Goal: Book appointment/travel/reservation

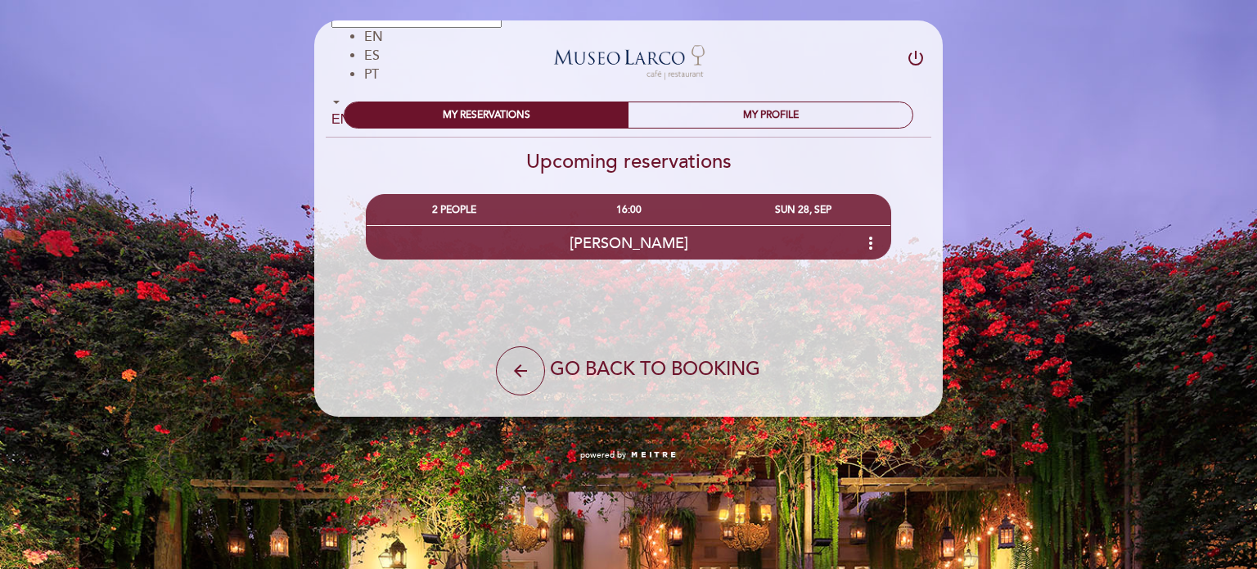
click at [369, 54] on span "ES" at bounding box center [372, 55] width 16 height 16
select select "es"
type input "ES"
click at [373, 55] on span "ES" at bounding box center [372, 55] width 16 height 16
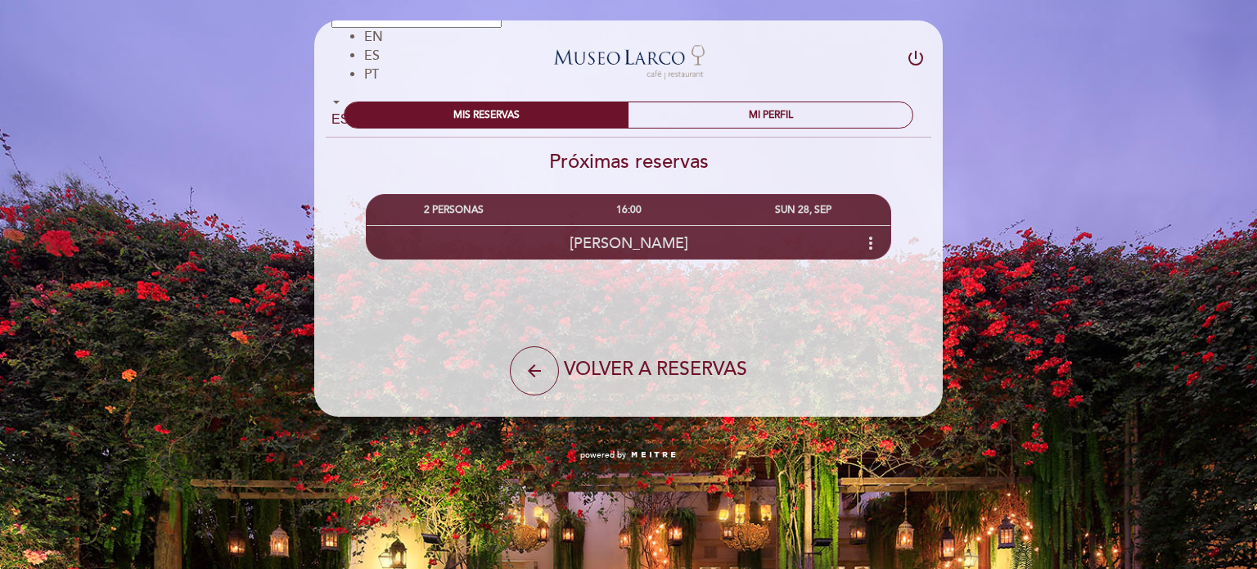
click at [844, 248] on div "[PERSON_NAME] more_vert" at bounding box center [629, 242] width 524 height 35
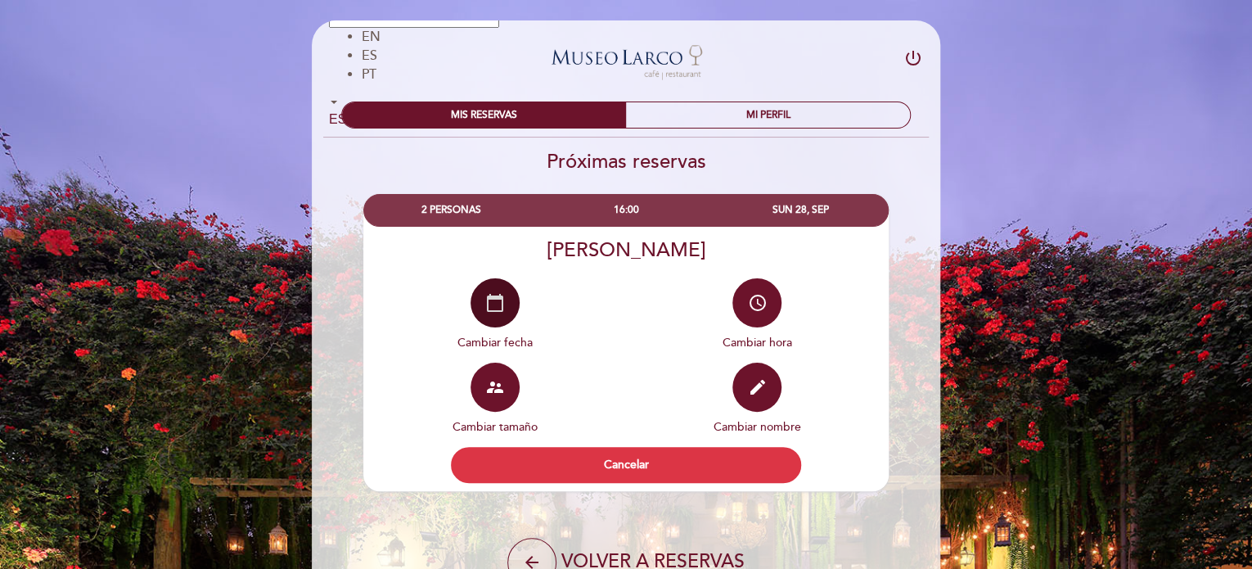
click at [493, 304] on icon "calendar_today" at bounding box center [495, 303] width 20 height 20
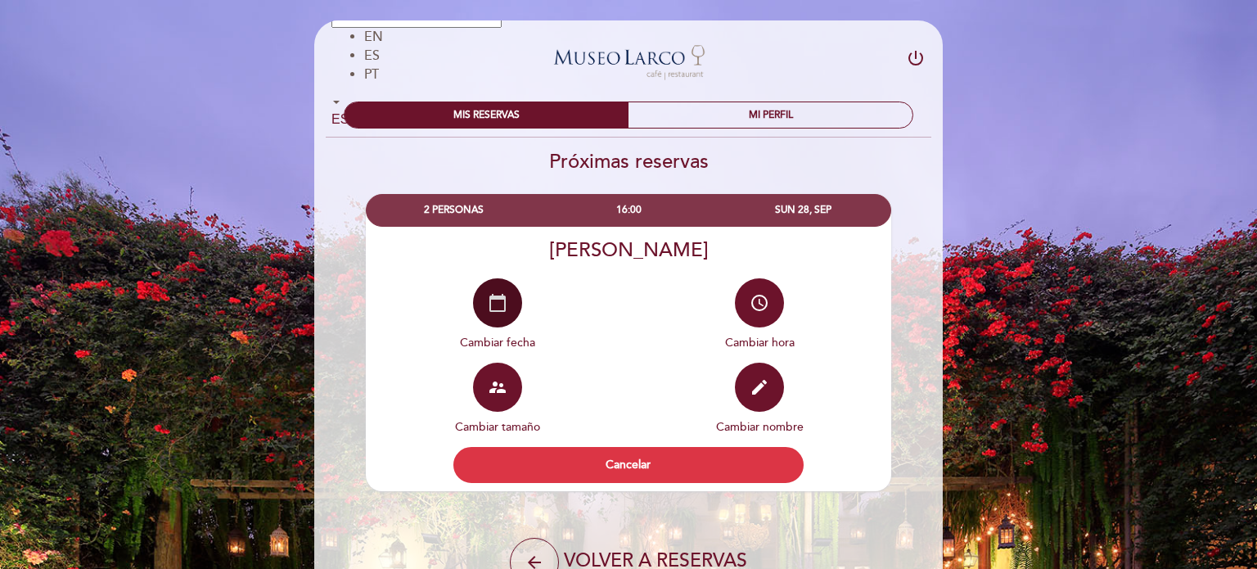
select select "es"
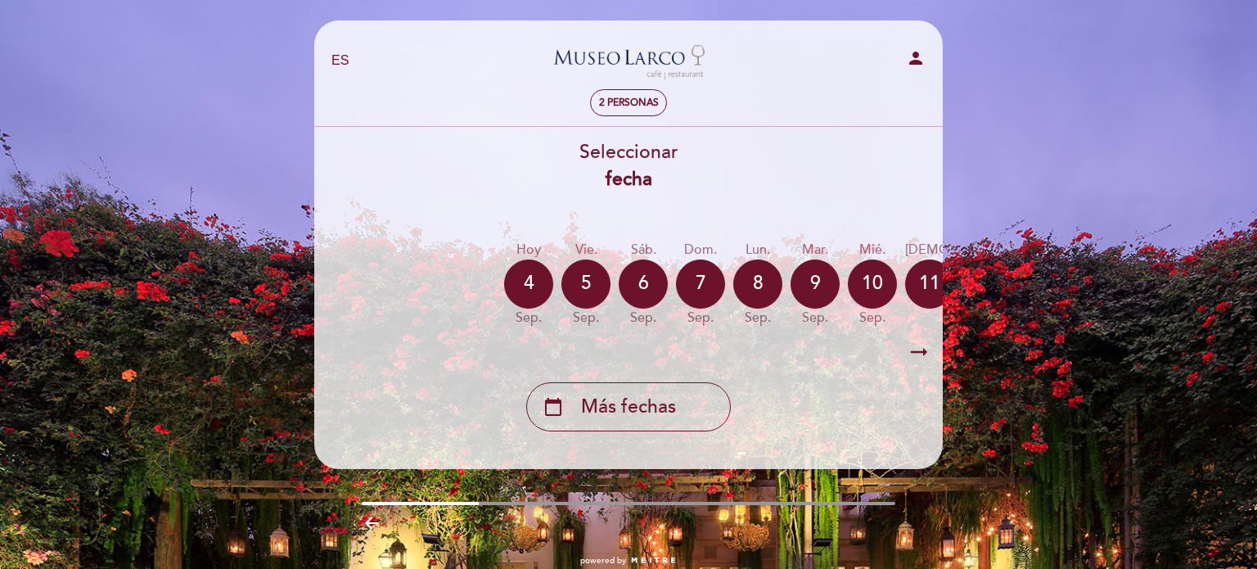
select select "es"
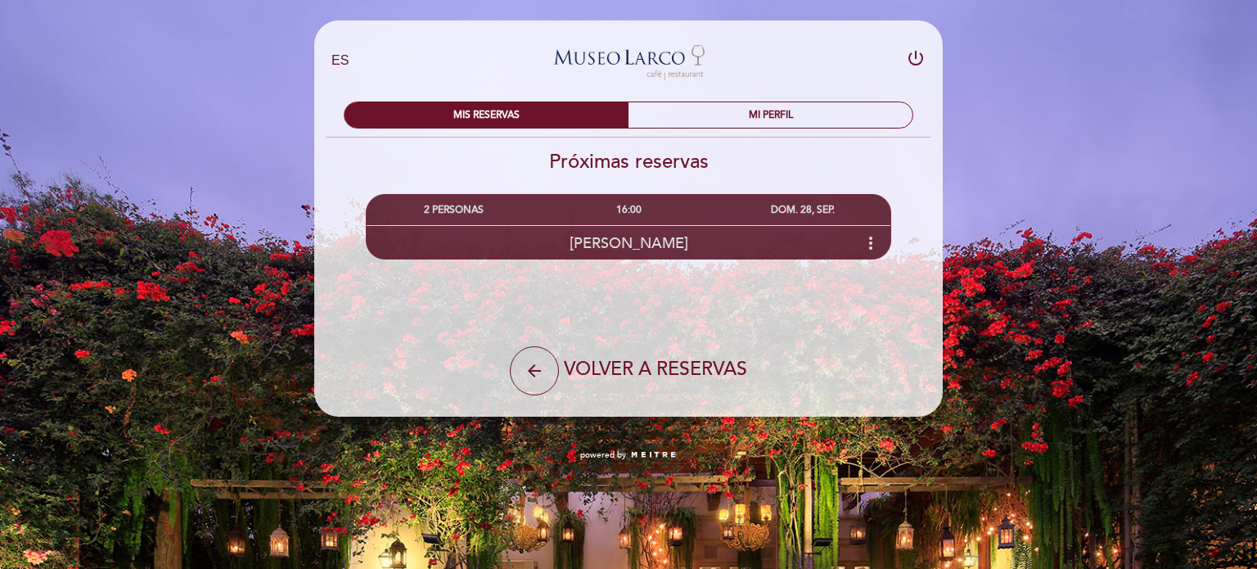
click at [841, 241] on div "[PERSON_NAME] more_vert" at bounding box center [629, 242] width 524 height 35
